Goal: Transaction & Acquisition: Purchase product/service

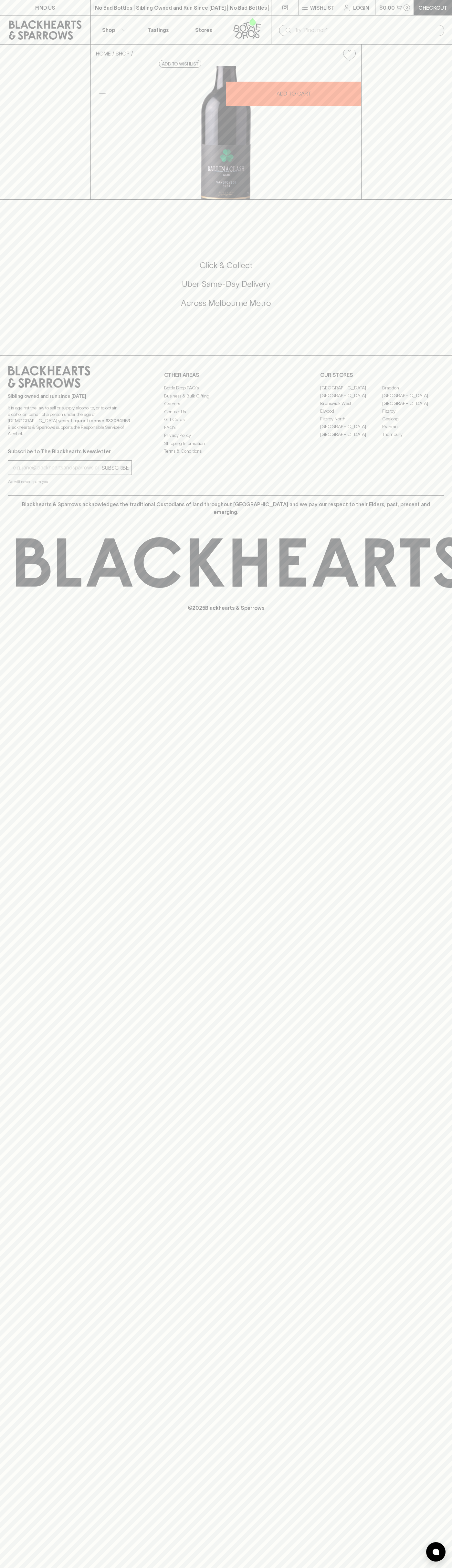
click at [411, 24] on div "​" at bounding box center [361, 30] width 165 height 12
click at [426, 1094] on div "FIND US | No Bad Bottles | Sibling Owned and Run Since [DATE] | No Bad Bottles …" at bounding box center [226, 784] width 452 height 1568
click at [127, 1567] on html "FIND US | No Bad Bottles | Sibling Owned and Run Since [DATE] | No Bad Bottles …" at bounding box center [226, 784] width 452 height 1568
click at [31, 200] on div "HOME SHOP Ballinaclash Sangiovese 2024 $27.00 Add to wishlist 10% discount when…" at bounding box center [226, 122] width 452 height 155
